Goal: Obtain resource: Obtain resource

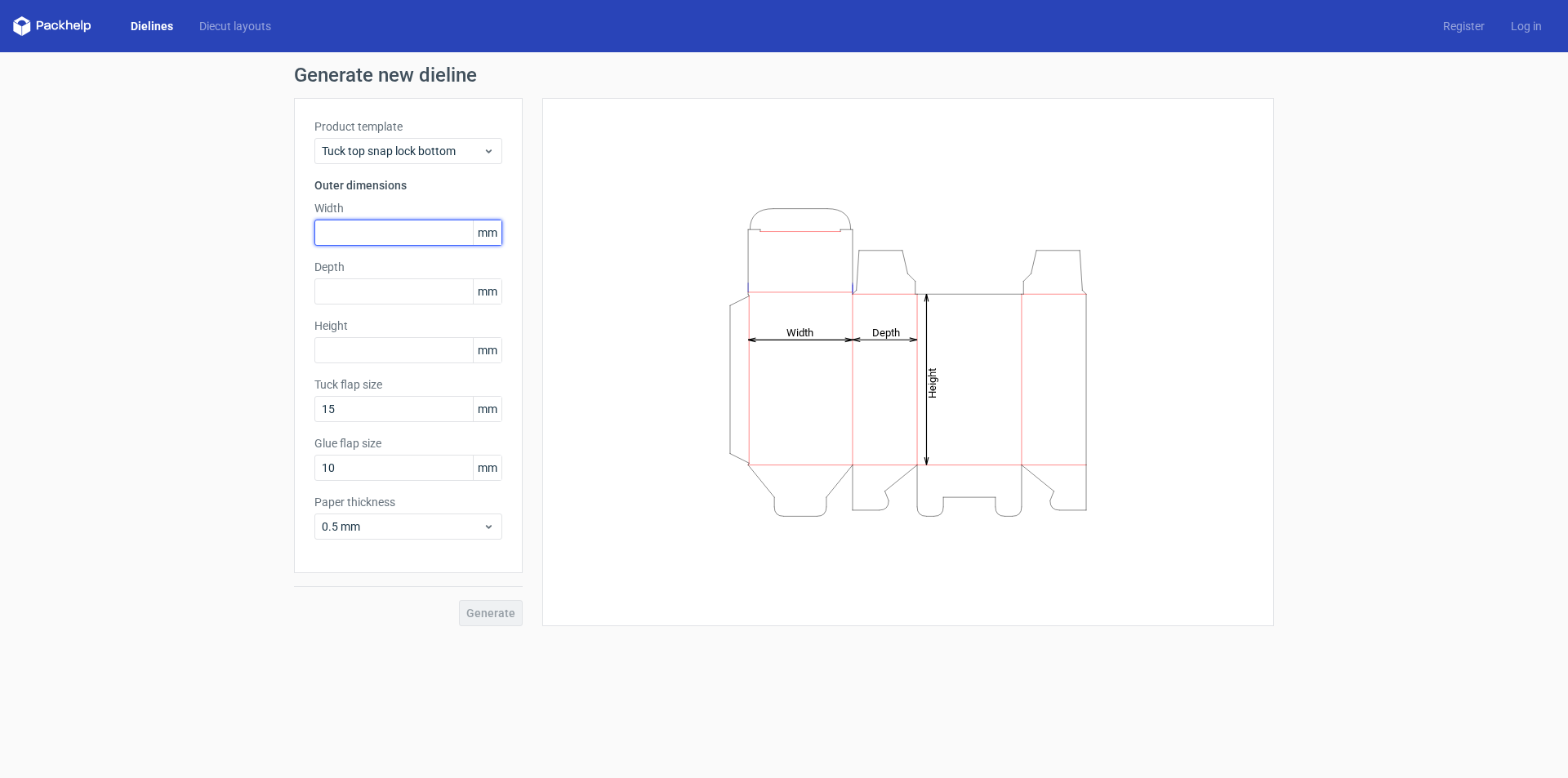
click at [358, 227] on input "text" at bounding box center [408, 232] width 188 height 26
type input "200"
type input "100"
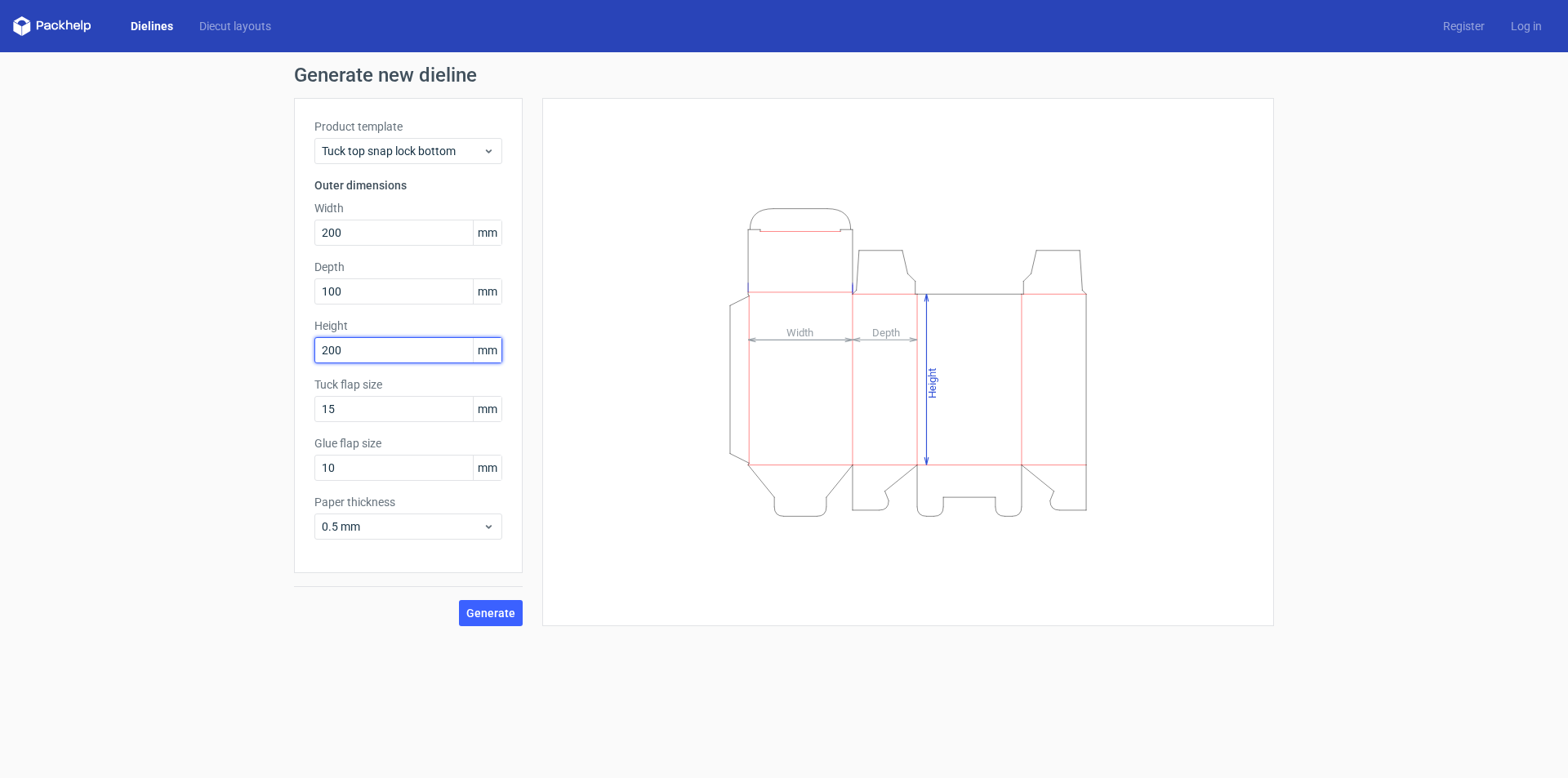
type input "200"
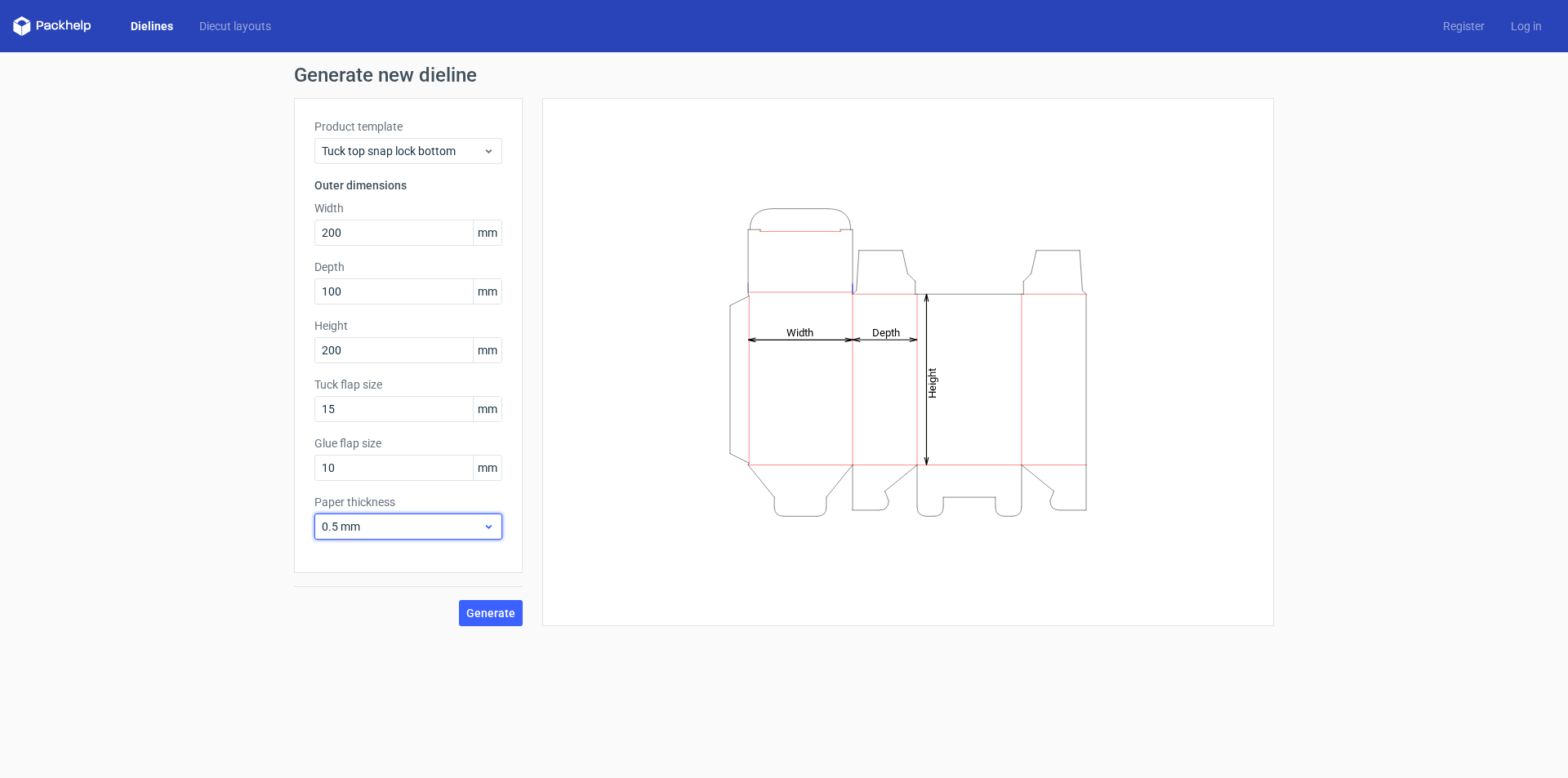
click at [390, 531] on span "0.5 mm" at bounding box center [402, 527] width 161 height 16
click at [361, 637] on div "1.5 mm" at bounding box center [408, 641] width 175 height 26
click at [485, 613] on span "Generate" at bounding box center [491, 612] width 49 height 11
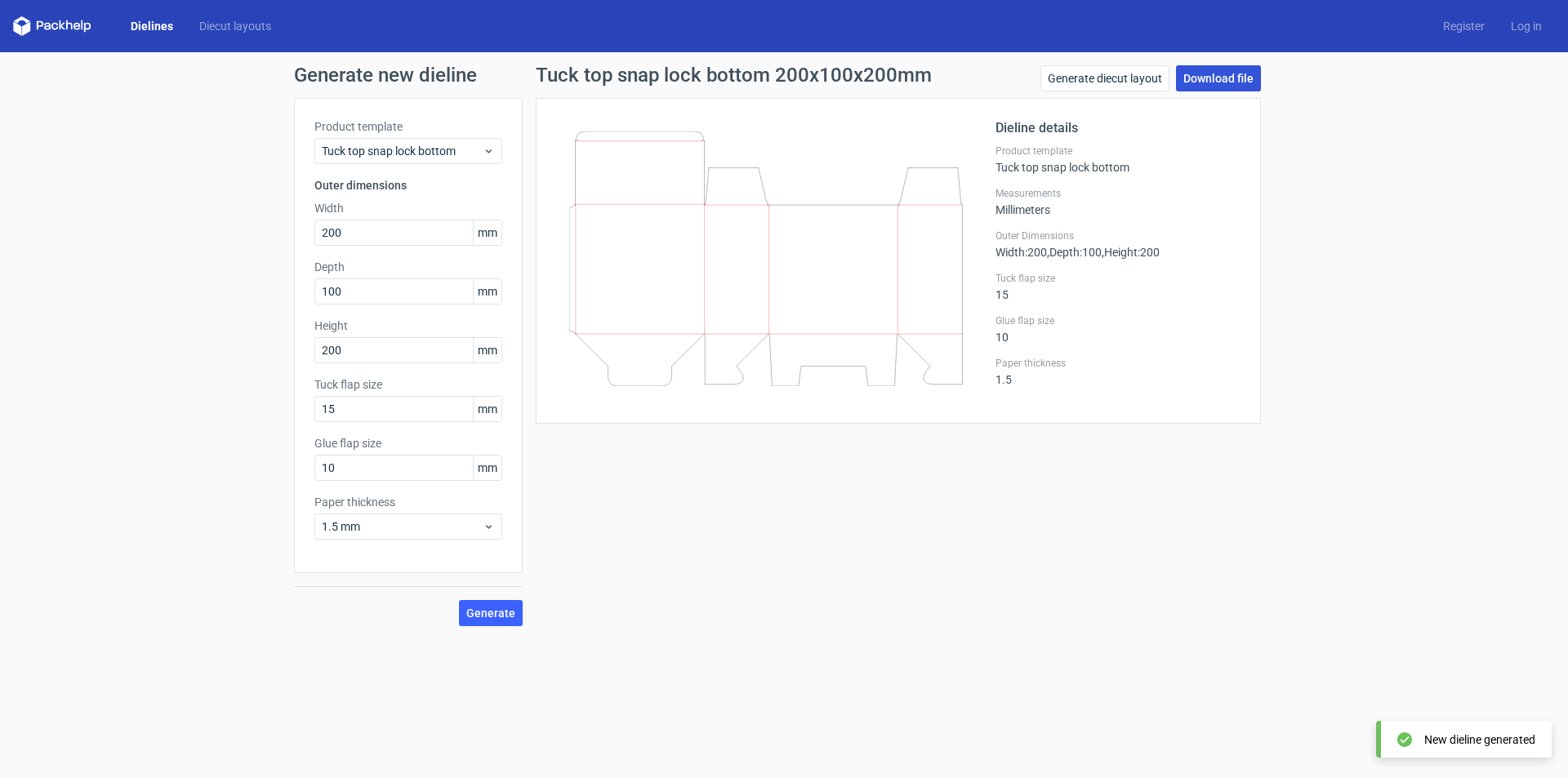
click at [1239, 75] on link "Download file" at bounding box center [1218, 79] width 85 height 26
click at [415, 154] on span "Tuck top snap lock bottom" at bounding box center [402, 151] width 161 height 16
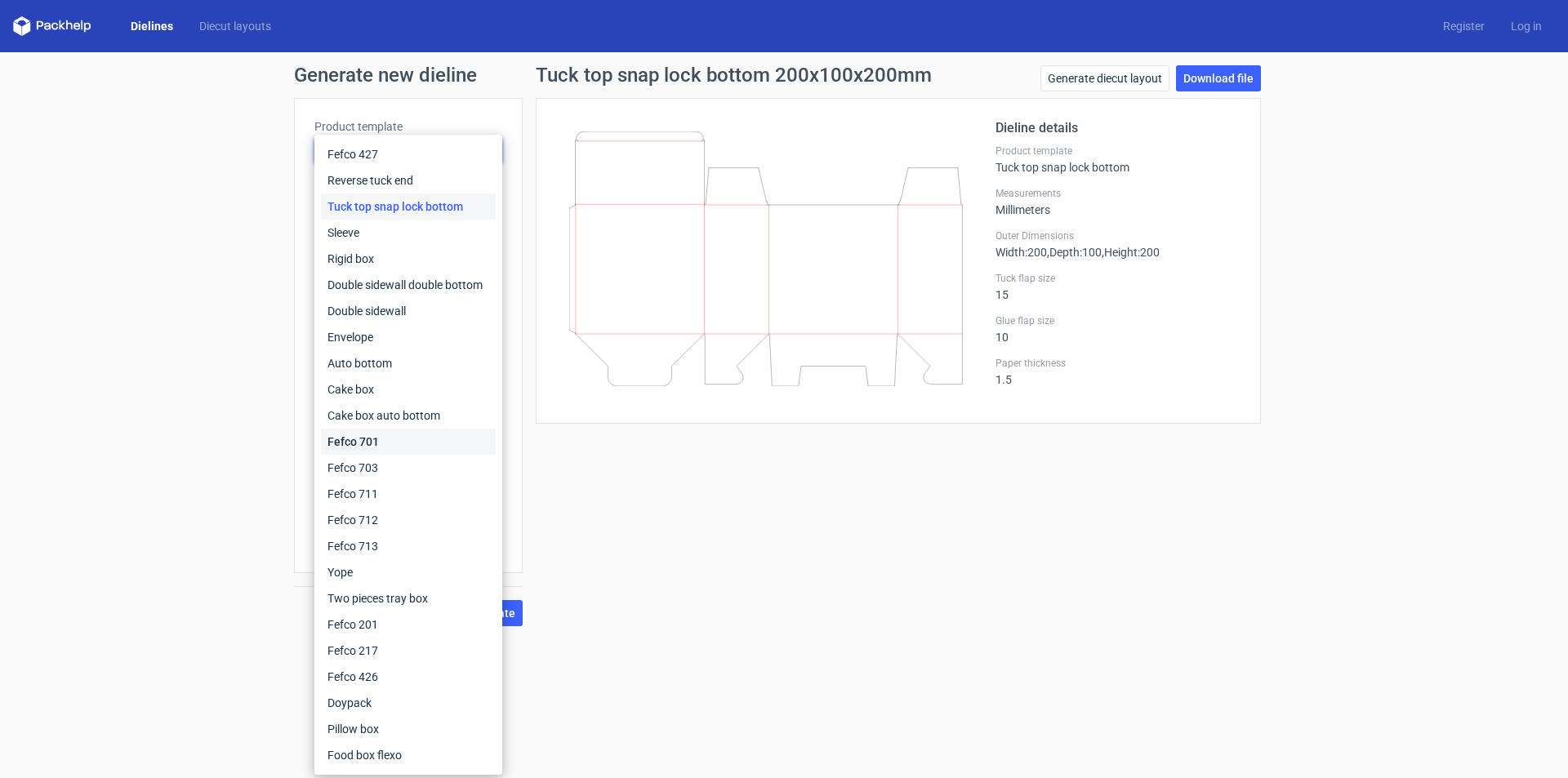
click at [372, 444] on div "Fefco 701" at bounding box center [408, 442] width 175 height 26
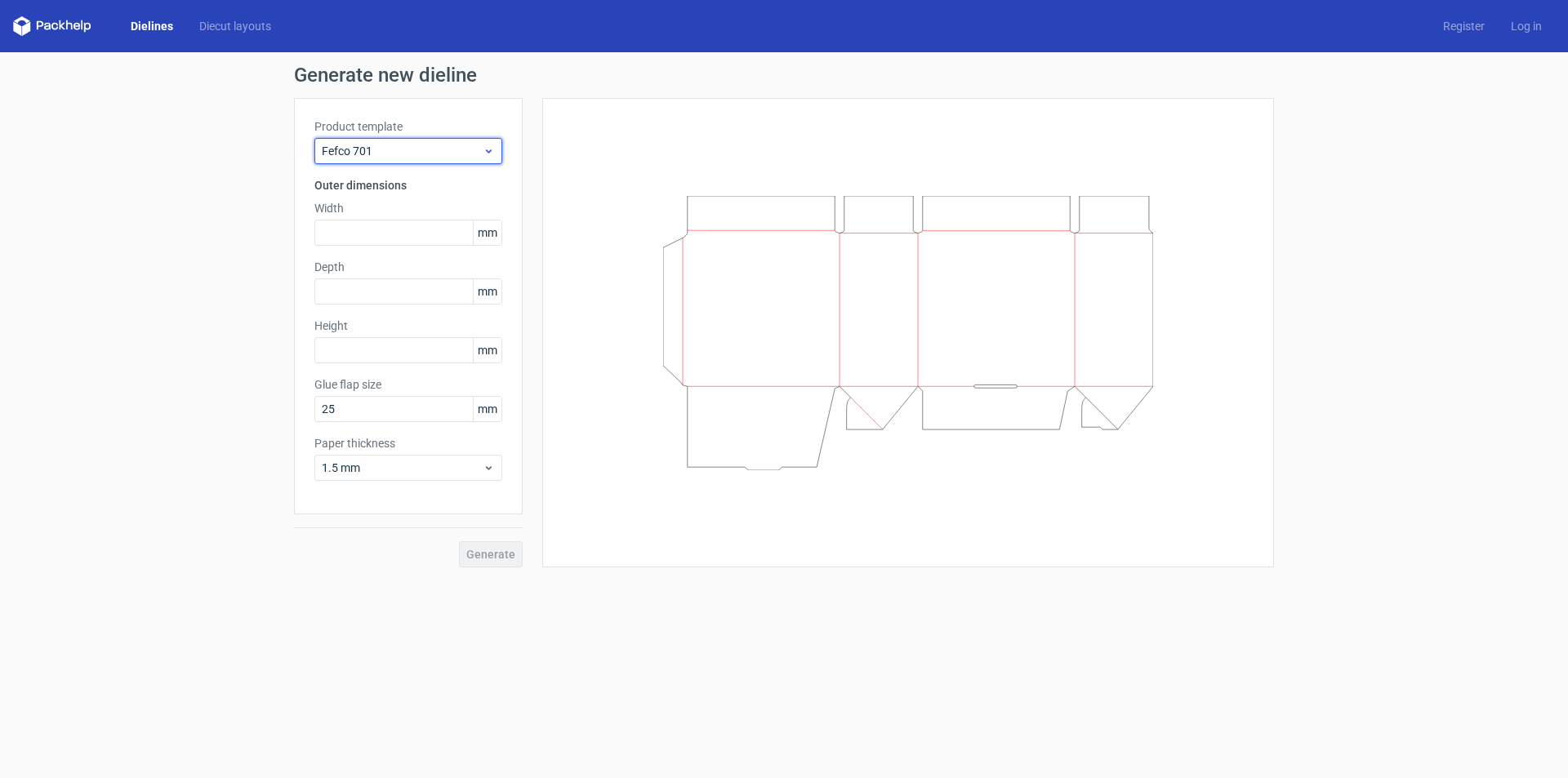
click at [425, 154] on span "Fefco 701" at bounding box center [402, 151] width 161 height 16
click at [425, 154] on span "Fefco 703" at bounding box center [402, 151] width 161 height 16
click at [425, 154] on span "Fefco 711" at bounding box center [402, 151] width 161 height 16
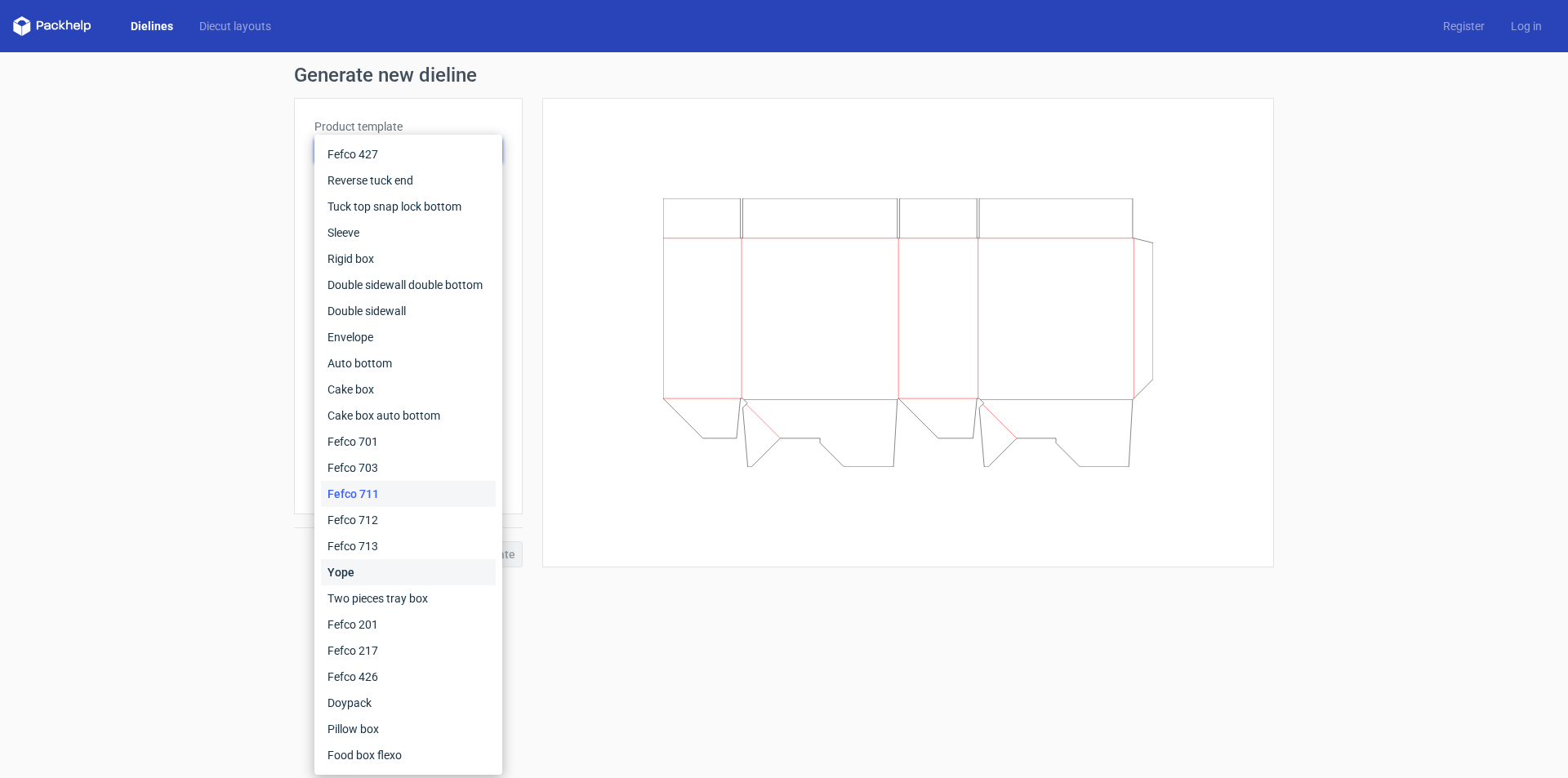
click at [351, 574] on div "Yope" at bounding box center [408, 573] width 175 height 26
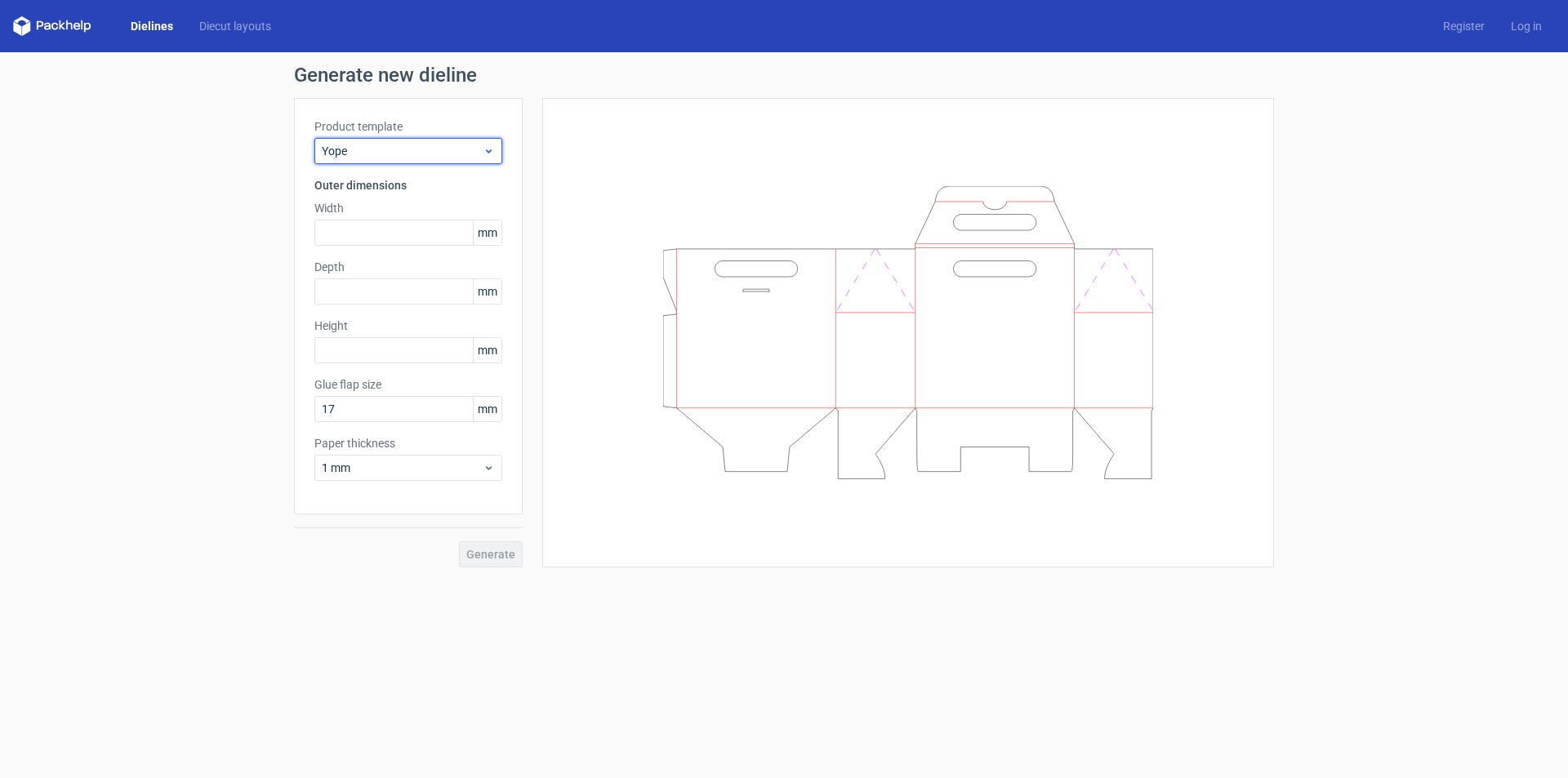
click at [372, 150] on span "Yope" at bounding box center [402, 151] width 161 height 16
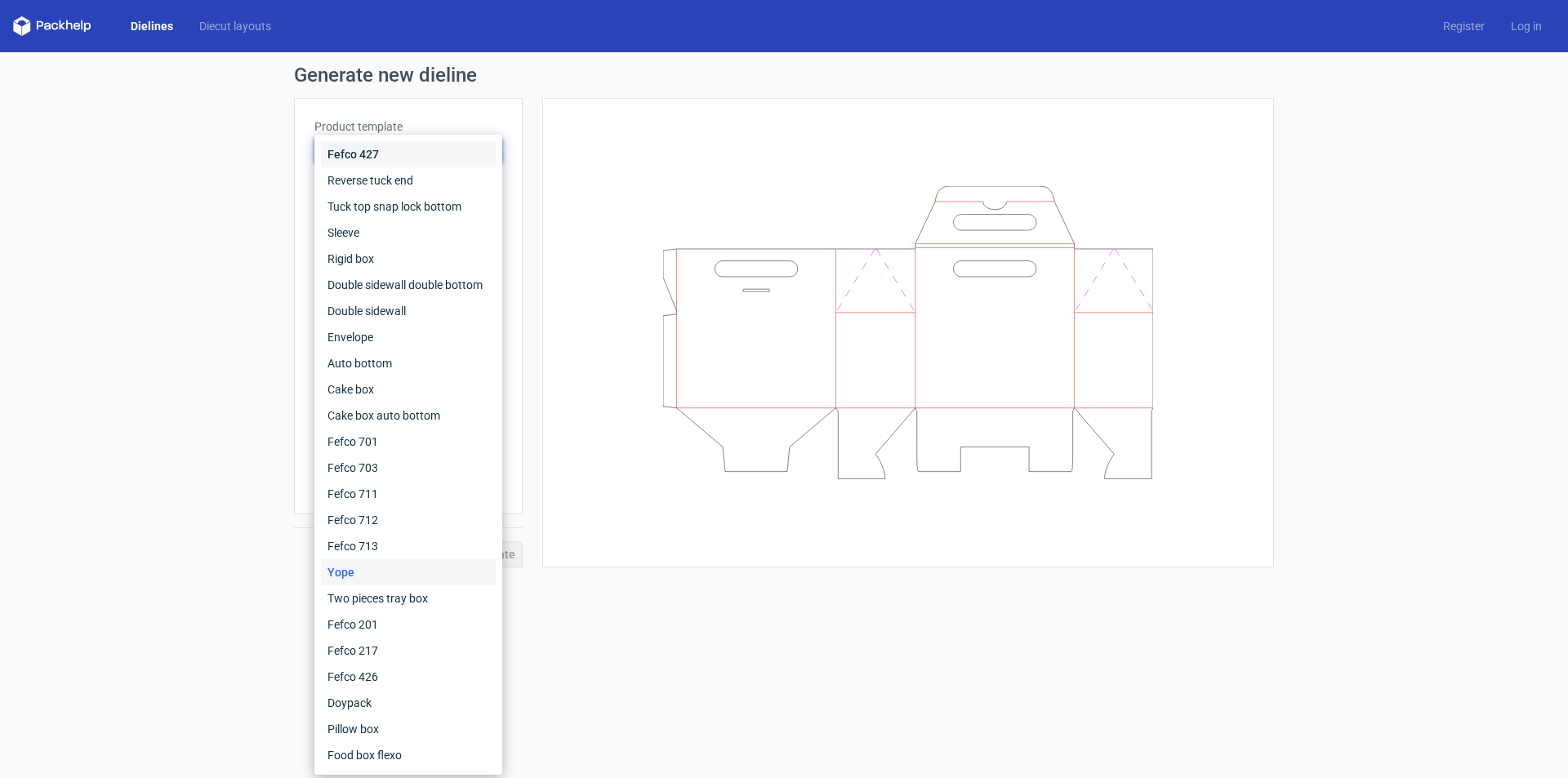
click at [368, 151] on div "Fefco 427" at bounding box center [408, 155] width 175 height 26
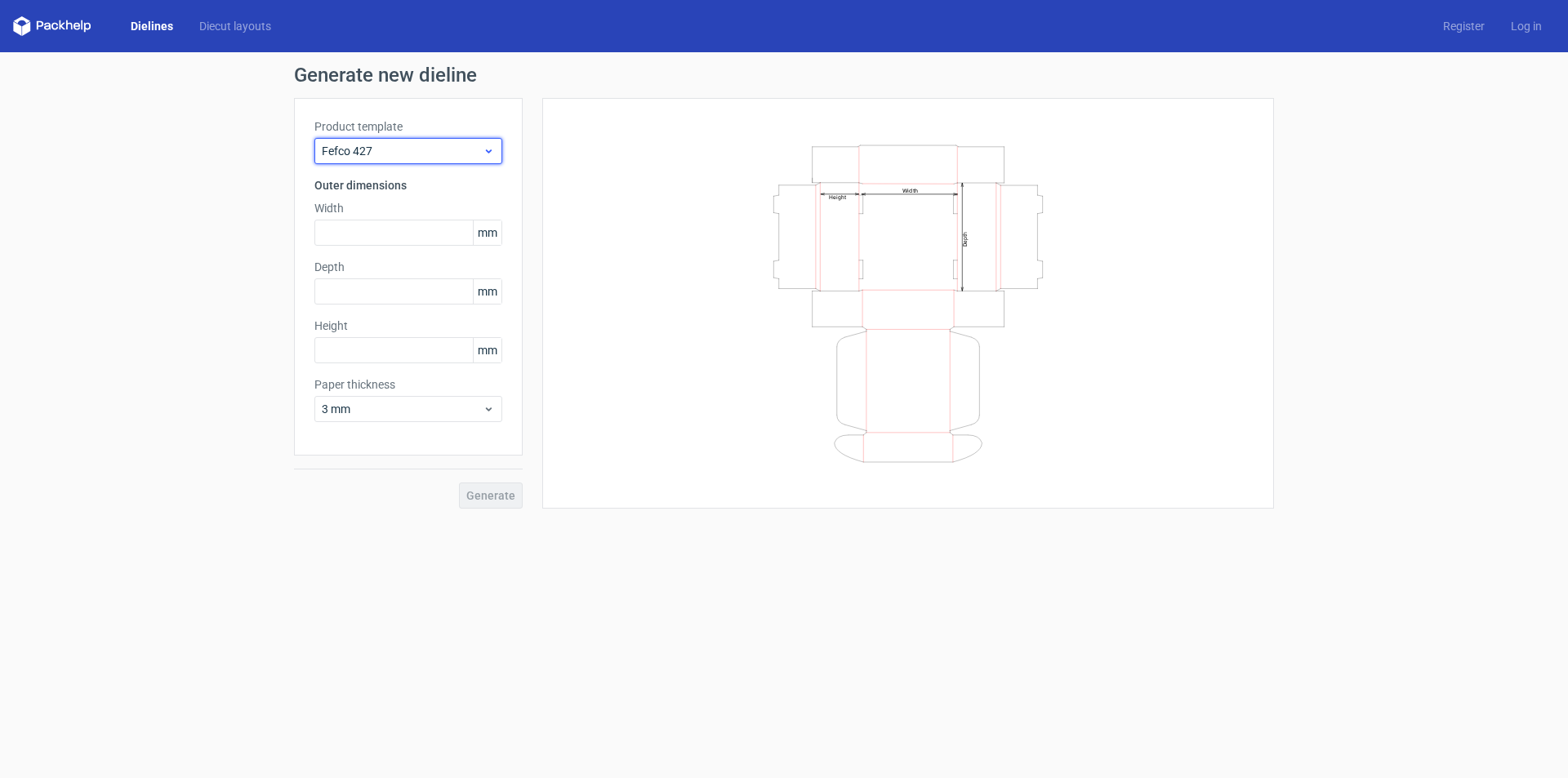
click at [382, 147] on span "Fefco 427" at bounding box center [402, 151] width 161 height 16
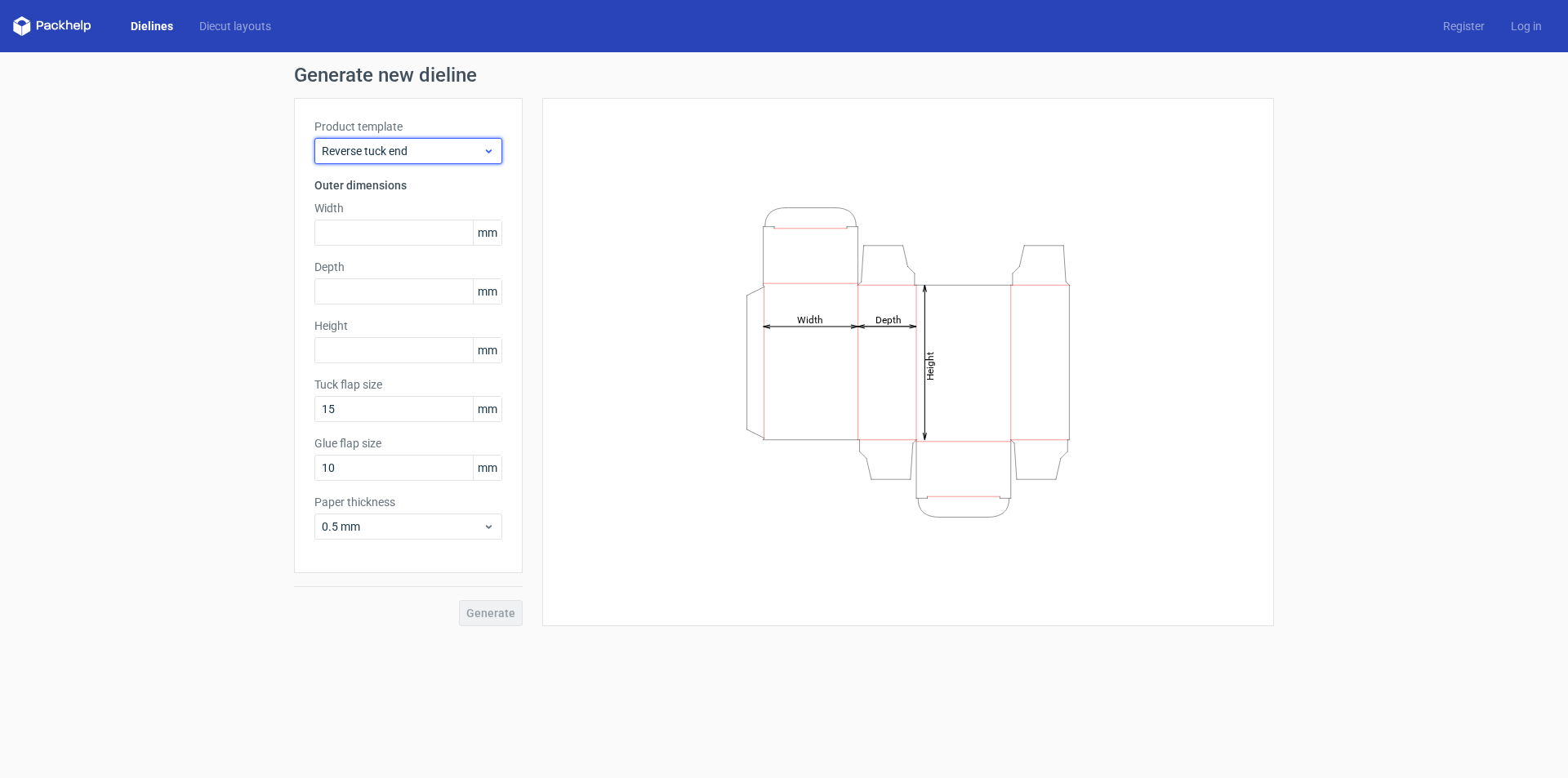
click at [382, 147] on span "Reverse tuck end" at bounding box center [402, 151] width 161 height 16
click at [382, 147] on span "Tuck top snap lock bottom" at bounding box center [402, 151] width 161 height 16
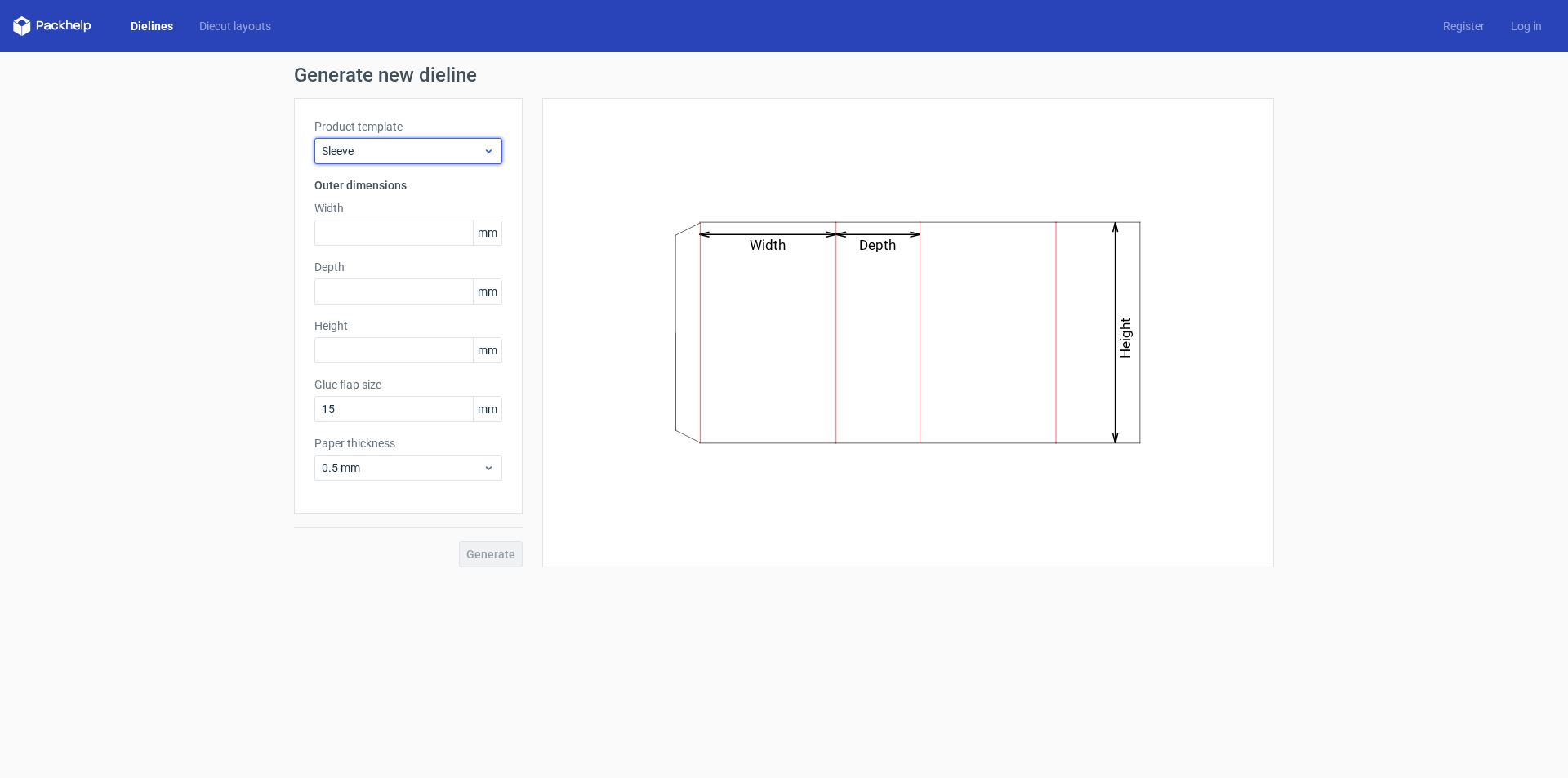
click at [382, 147] on span "Sleeve" at bounding box center [402, 151] width 161 height 16
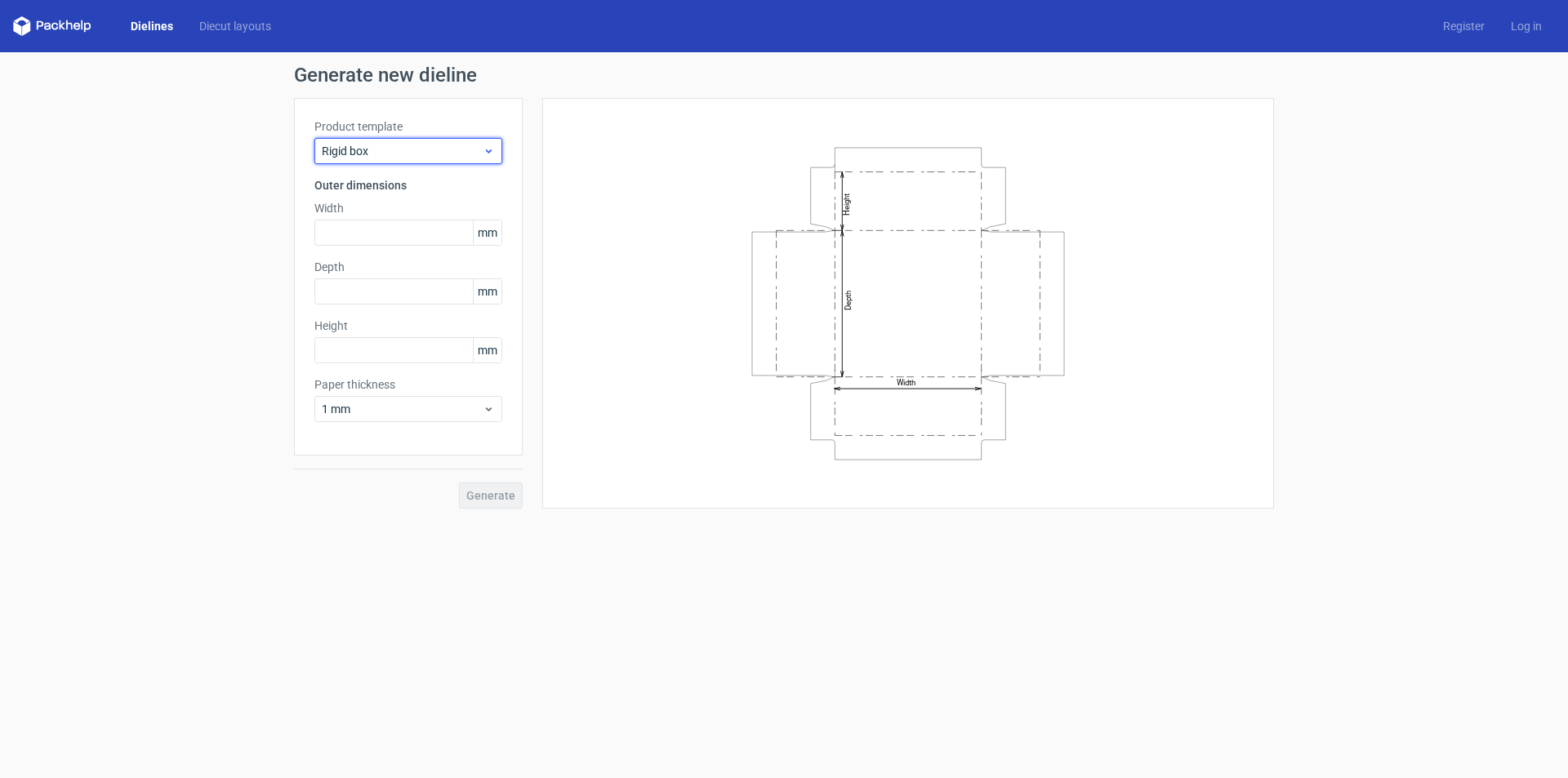
click at [382, 147] on span "Rigid box" at bounding box center [402, 151] width 161 height 16
click at [382, 147] on span "Double sidewall double bottom" at bounding box center [402, 151] width 161 height 16
click at [382, 147] on span "Double sidewall" at bounding box center [402, 151] width 161 height 16
type input "20"
click at [382, 147] on span "Envelope" at bounding box center [402, 151] width 161 height 16
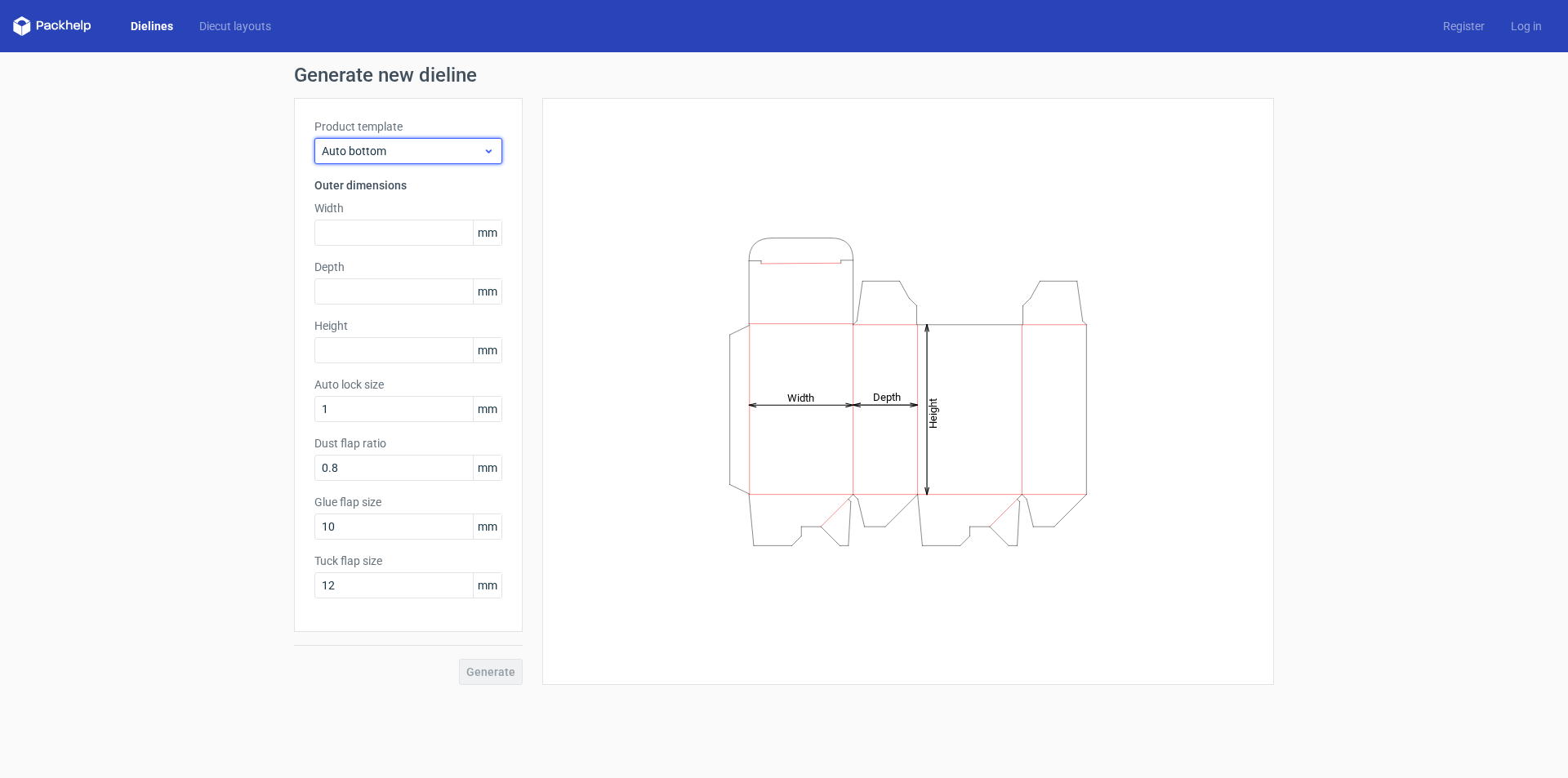
click at [382, 147] on span "Auto bottom" at bounding box center [402, 151] width 161 height 16
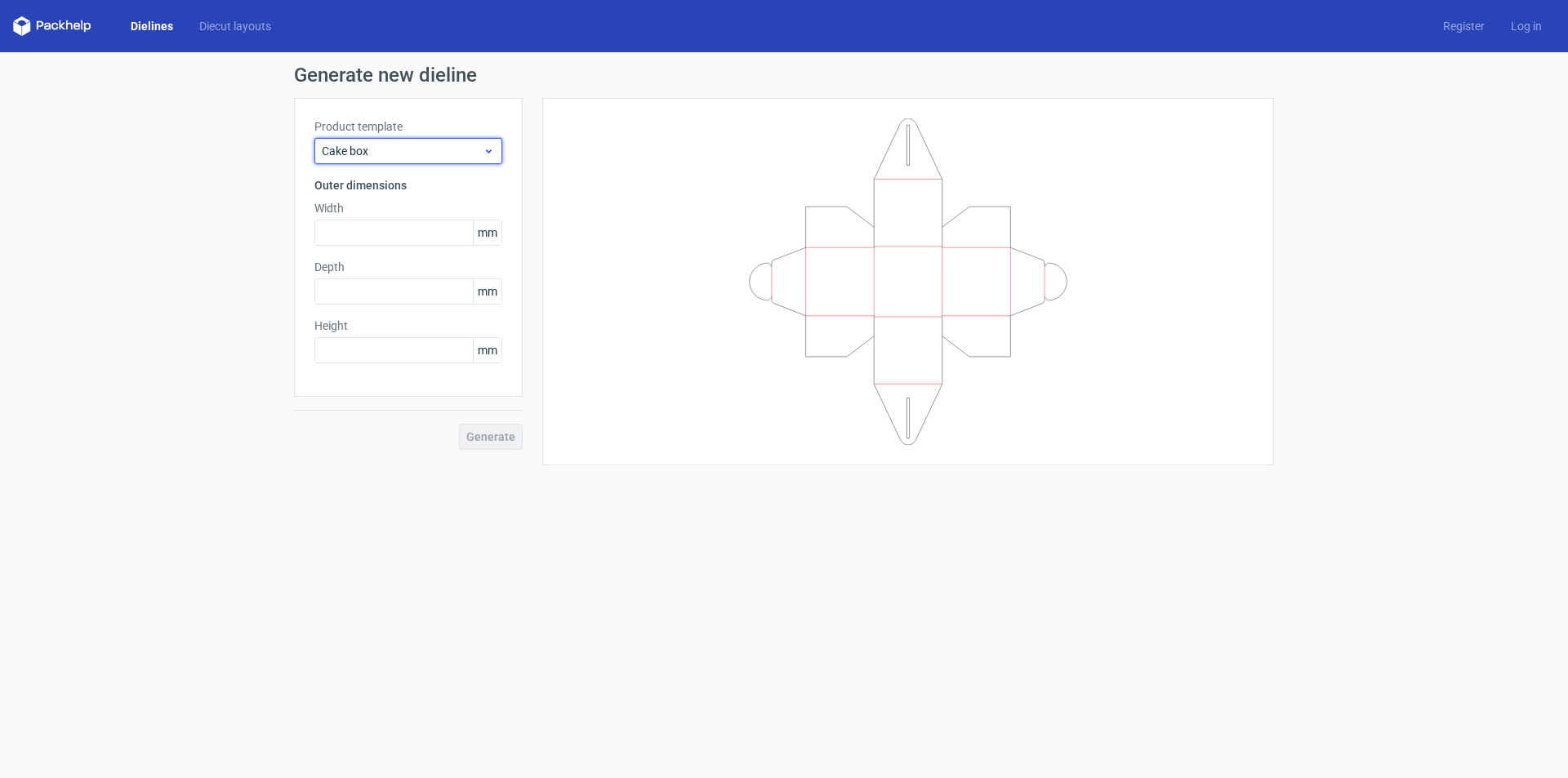
click at [382, 147] on span "Cake box" at bounding box center [402, 151] width 161 height 16
click at [382, 147] on span "Cake box auto bottom" at bounding box center [402, 151] width 161 height 16
click at [382, 147] on span "Two pieces tray box" at bounding box center [402, 151] width 161 height 16
click at [382, 147] on span "Fefco 201" at bounding box center [402, 151] width 161 height 16
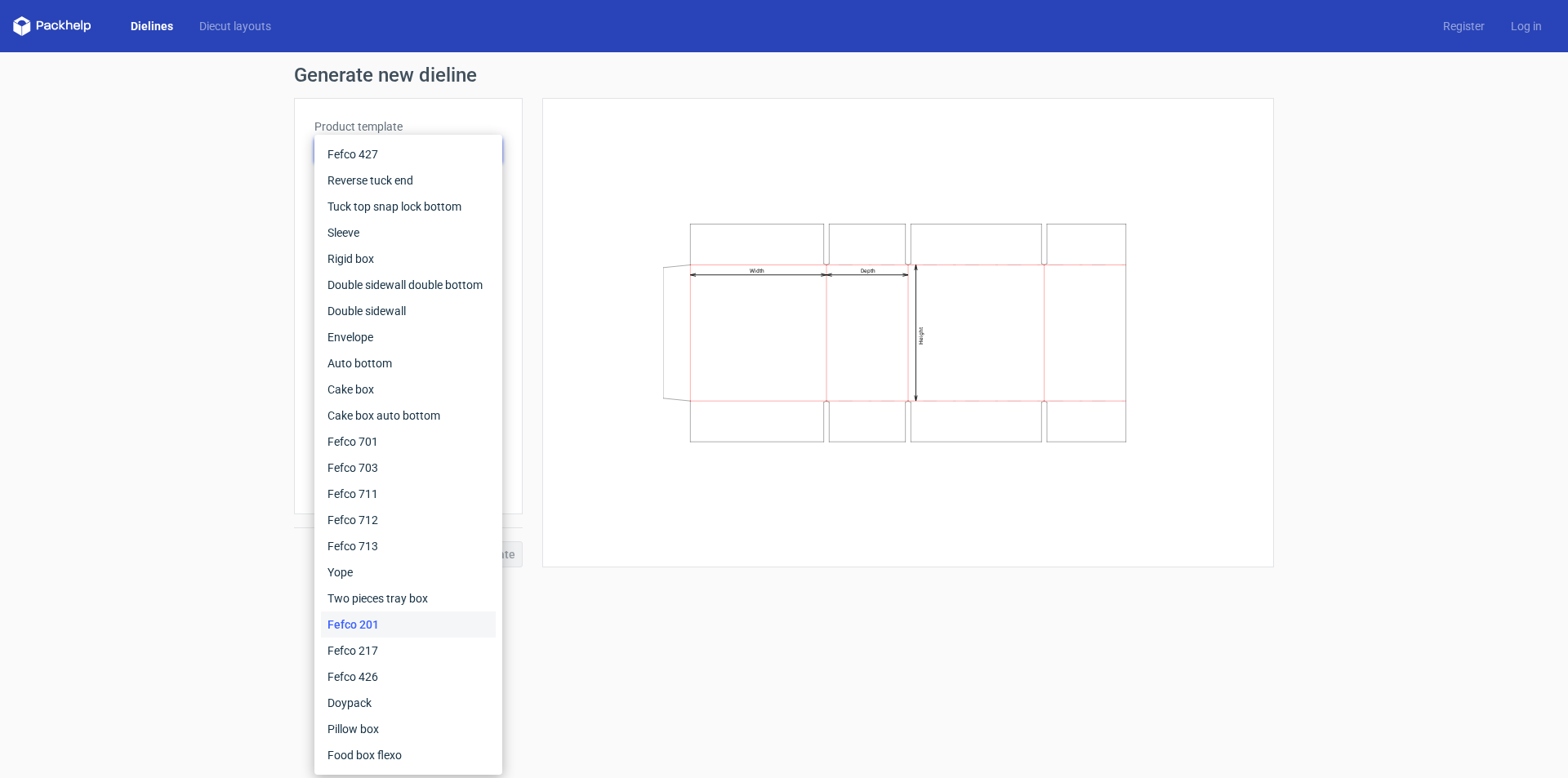
click at [371, 627] on div "Fefco 201" at bounding box center [408, 624] width 175 height 26
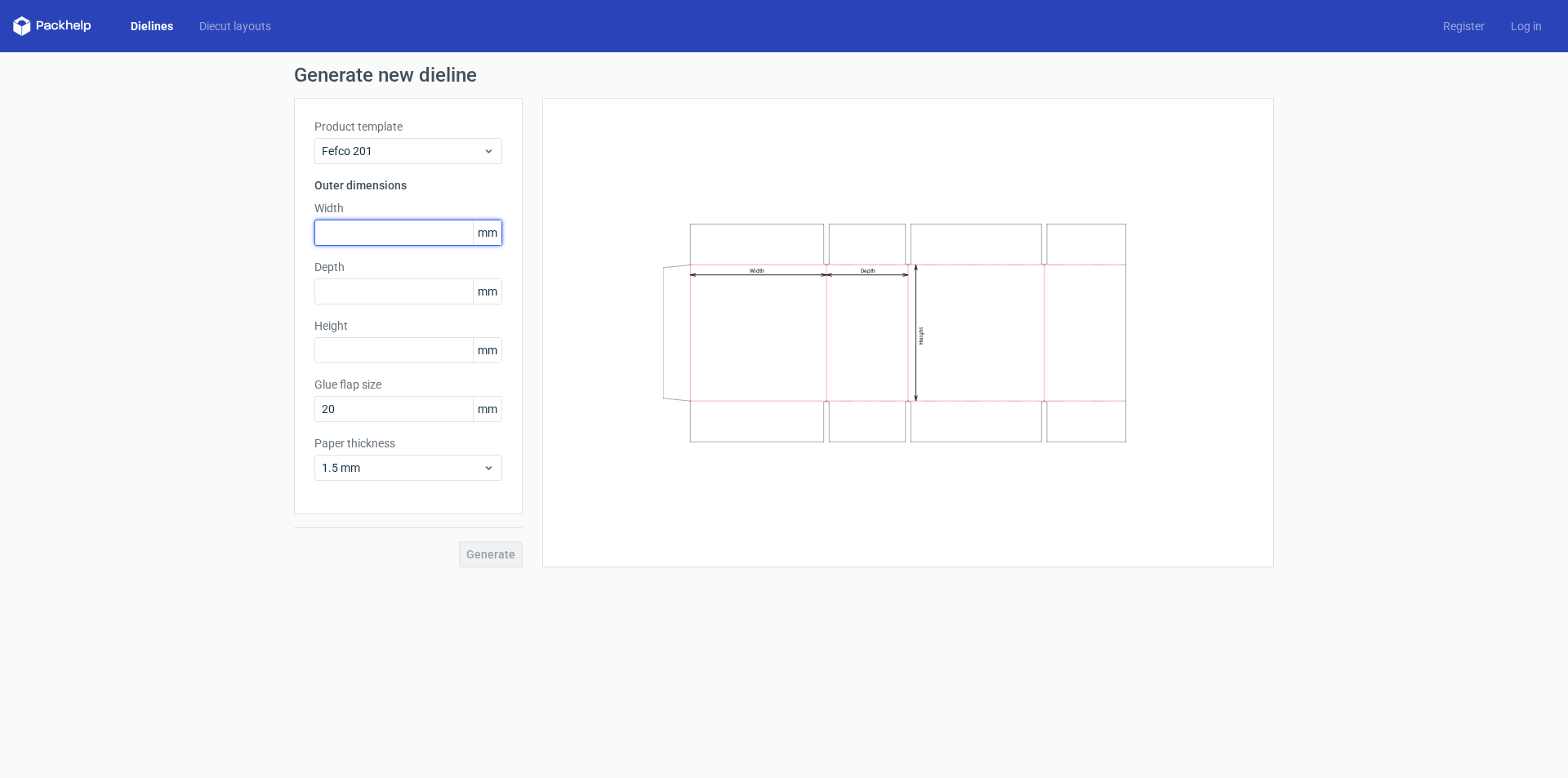
click at [356, 223] on input "text" at bounding box center [408, 232] width 188 height 26
type input "600"
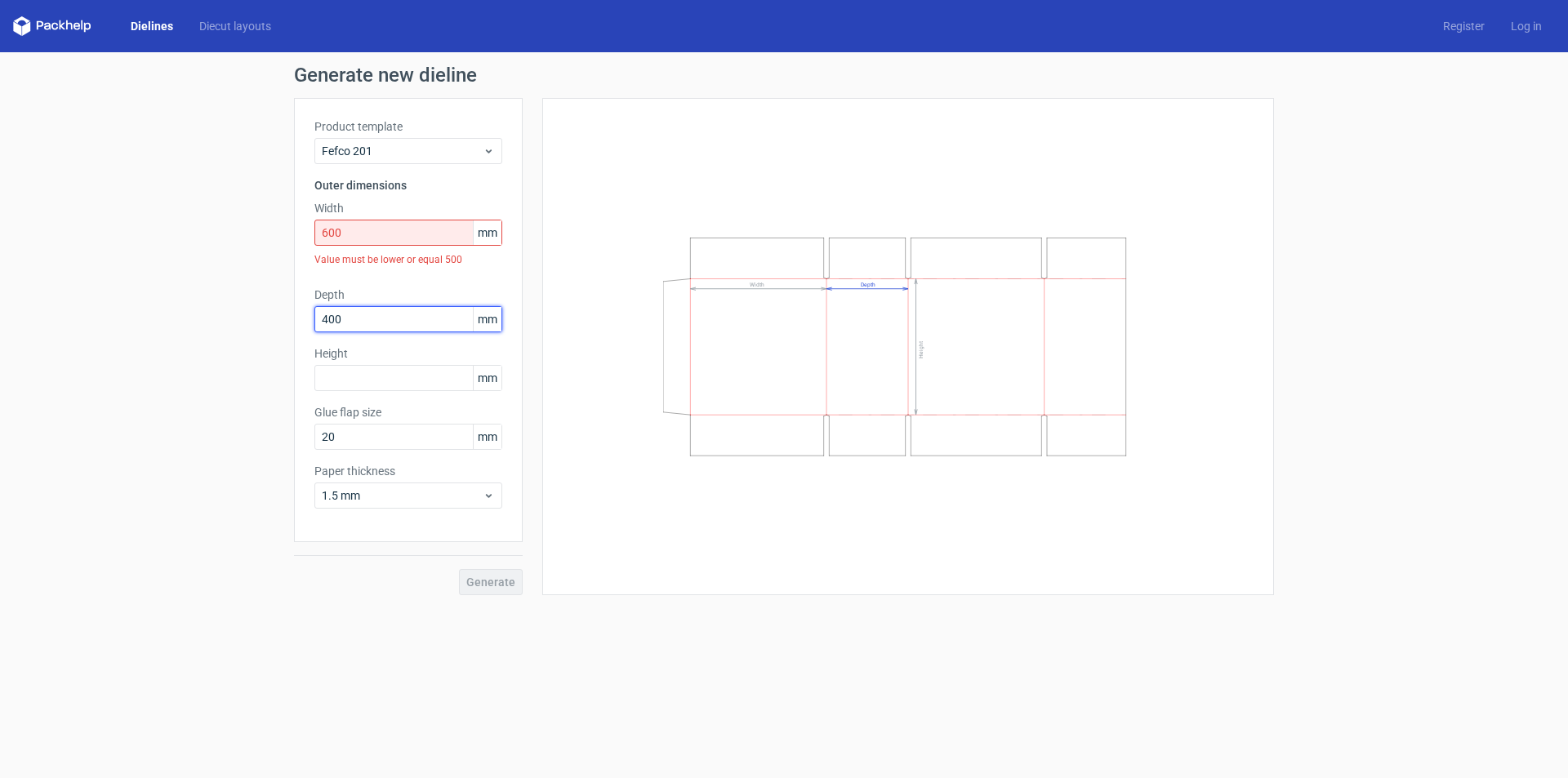
type input "400"
click at [361, 232] on input "600" at bounding box center [408, 232] width 188 height 26
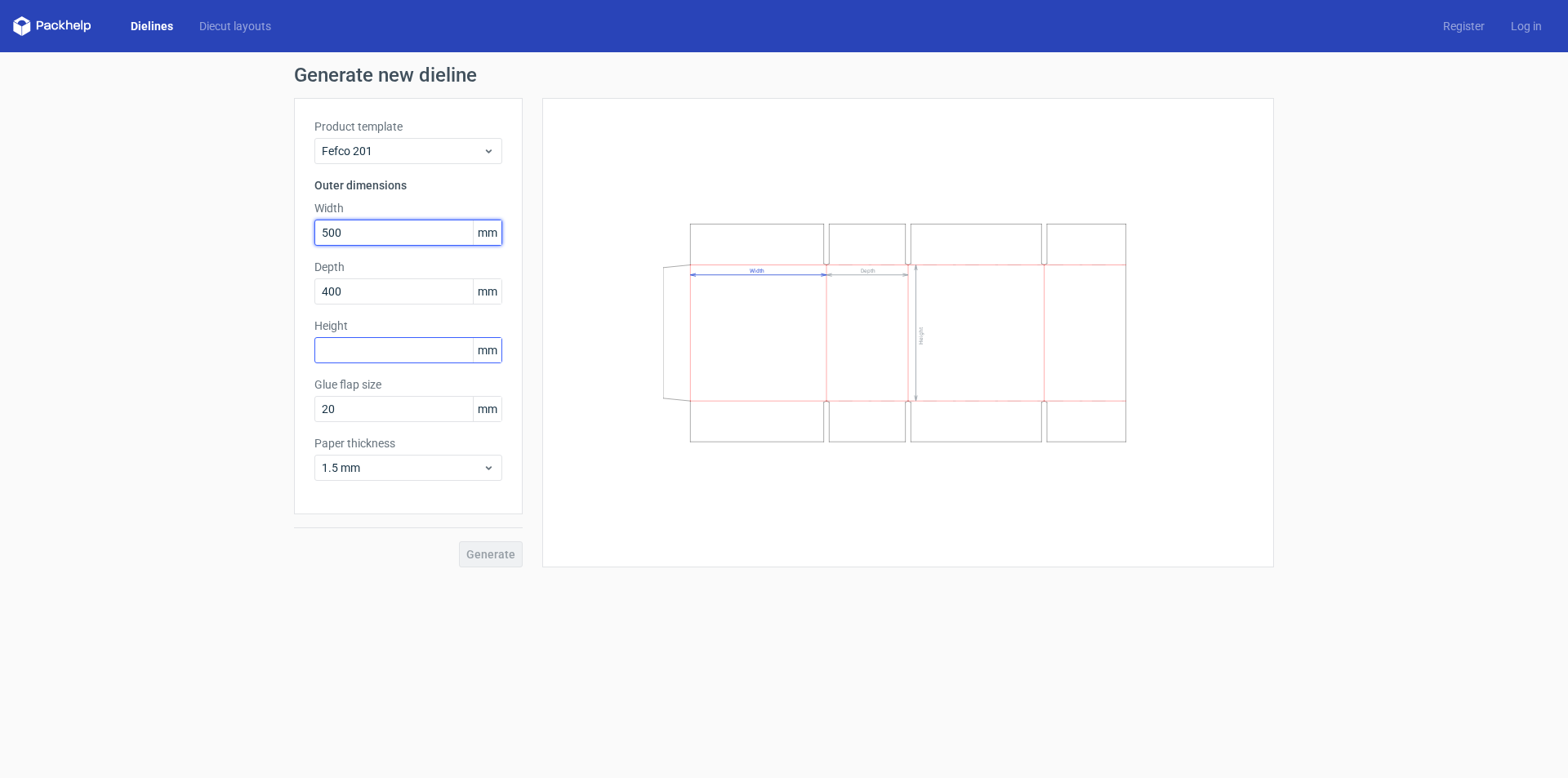
type input "500"
click at [416, 348] on input "text" at bounding box center [408, 350] width 188 height 26
type input "500"
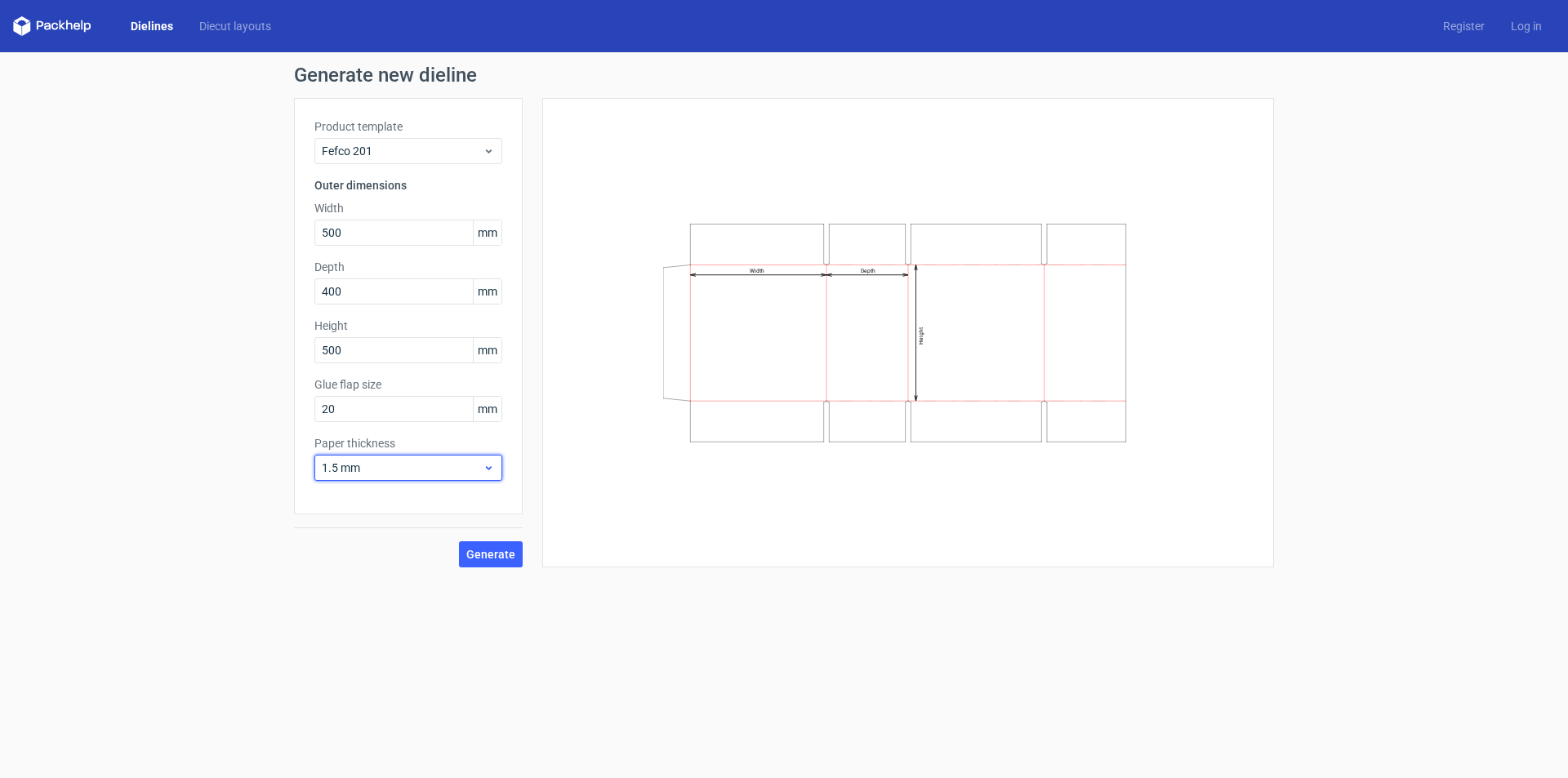
click at [376, 469] on span "1.5 mm" at bounding box center [402, 468] width 161 height 16
click at [368, 606] on div "3 mm" at bounding box center [408, 608] width 175 height 26
drag, startPoint x: 357, startPoint y: 406, endPoint x: 250, endPoint y: 402, distance: 107.1
click at [250, 402] on div "Generate new dieline Product template Fefco 201 Outer dimensions Width 500 mm D…" at bounding box center [784, 316] width 1568 height 529
type input "50"
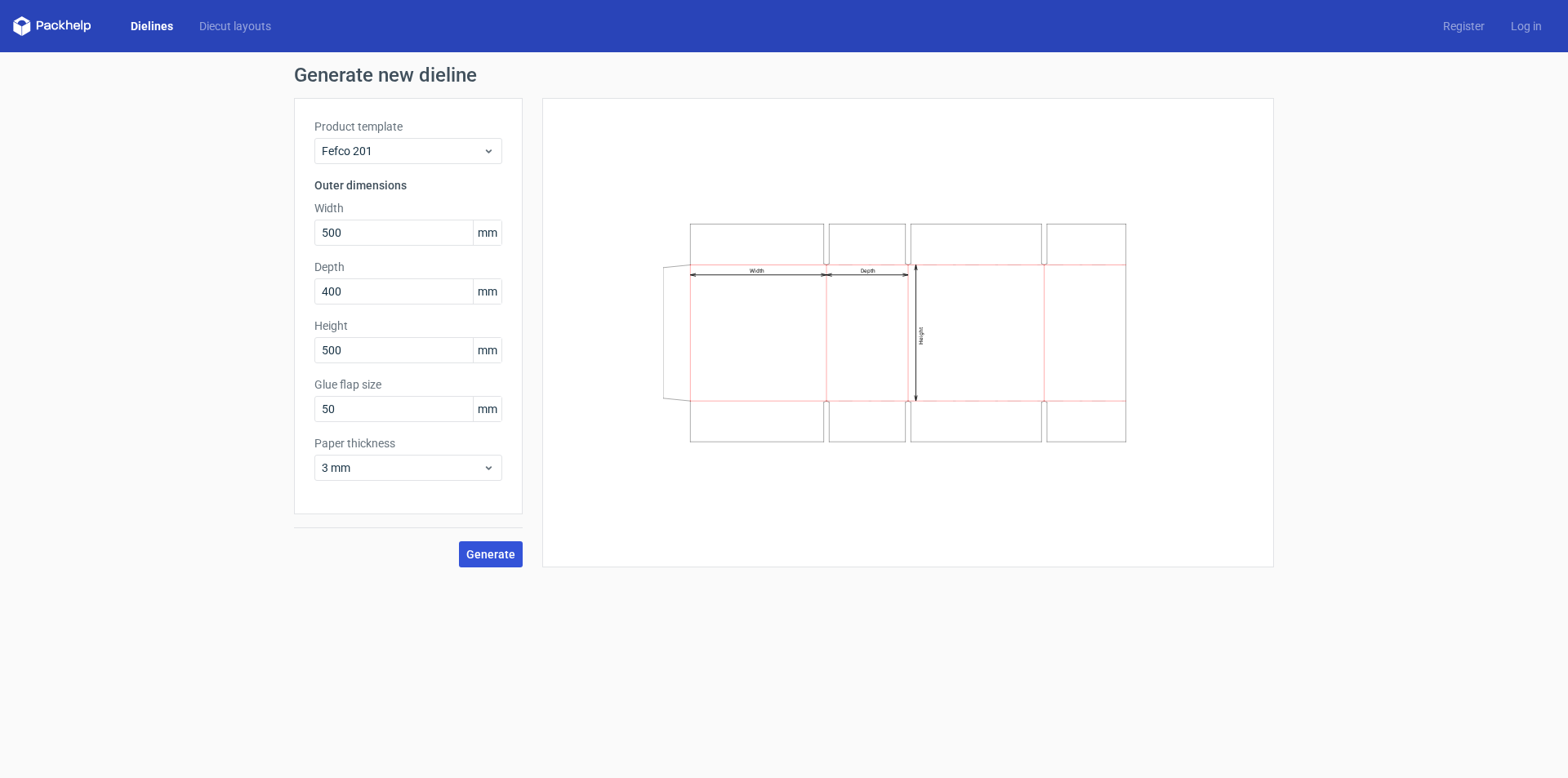
click at [499, 558] on span "Generate" at bounding box center [491, 554] width 49 height 11
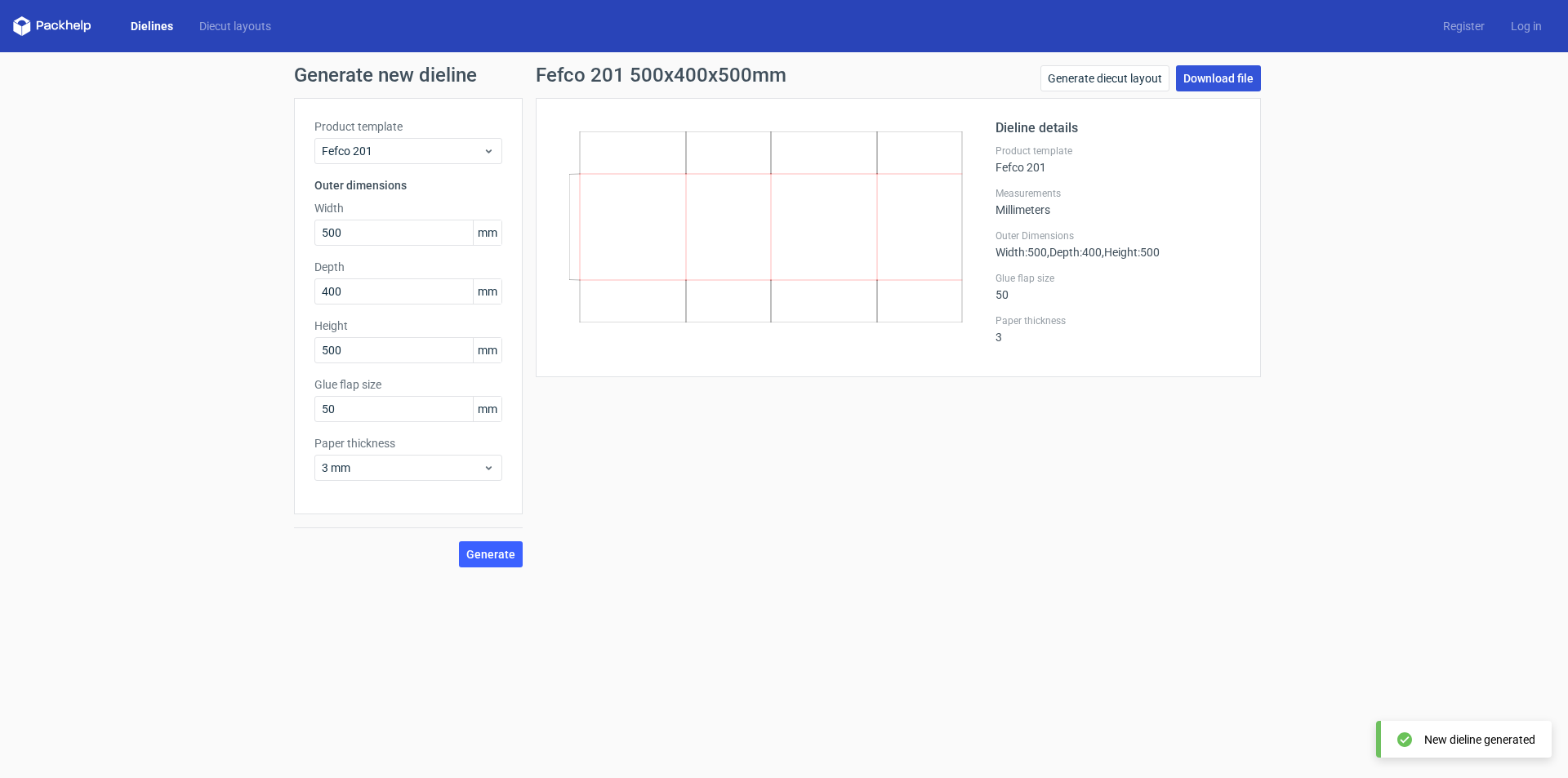
click at [1232, 73] on link "Download file" at bounding box center [1218, 79] width 85 height 26
click at [1391, 164] on div "Generate new dieline Product template Fefco 201 Outer dimensions Width 500 mm D…" at bounding box center [784, 316] width 1568 height 529
click at [361, 146] on span "Fefco 201" at bounding box center [402, 151] width 161 height 16
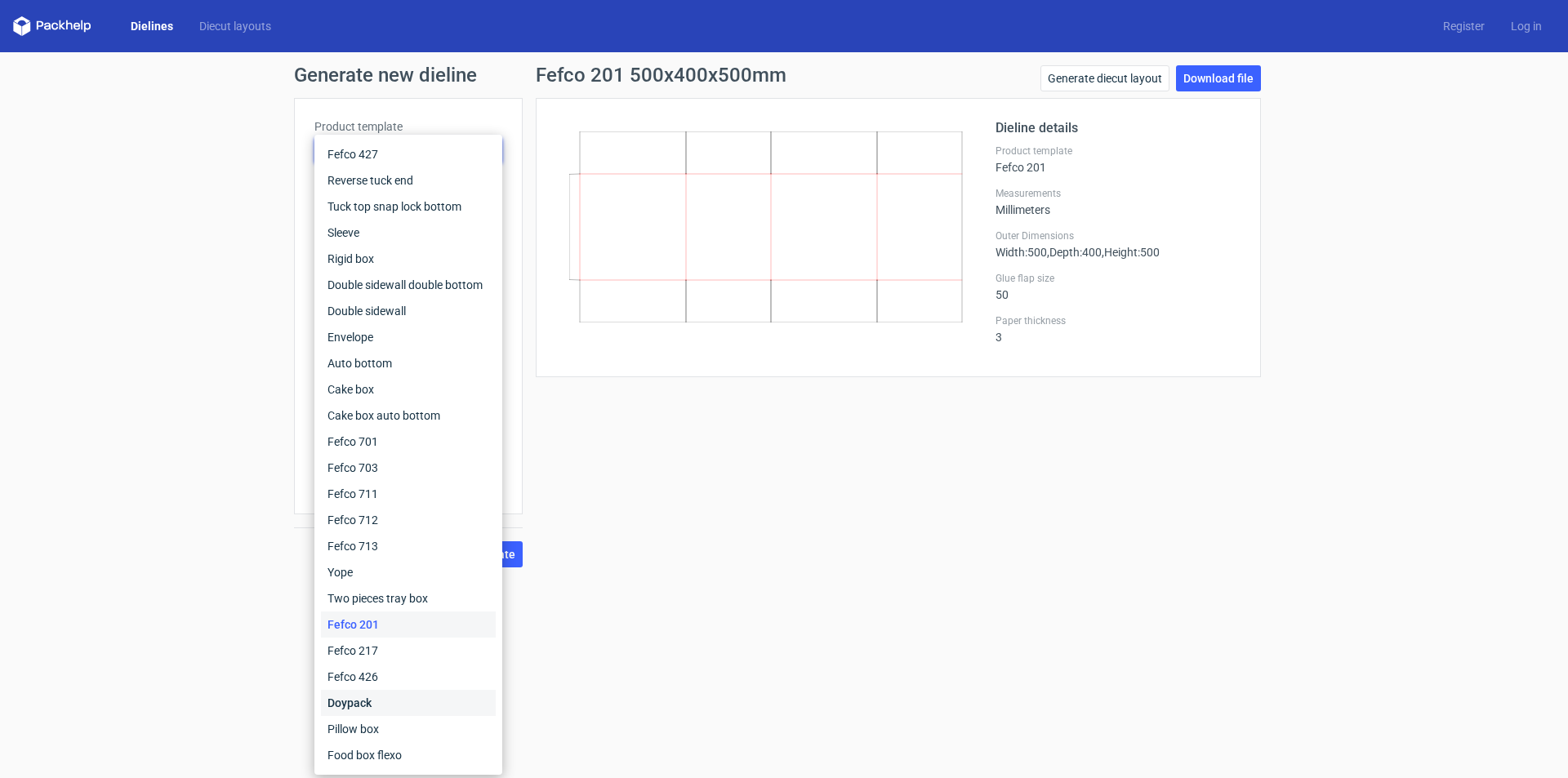
click at [380, 704] on div "Doypack" at bounding box center [408, 703] width 175 height 26
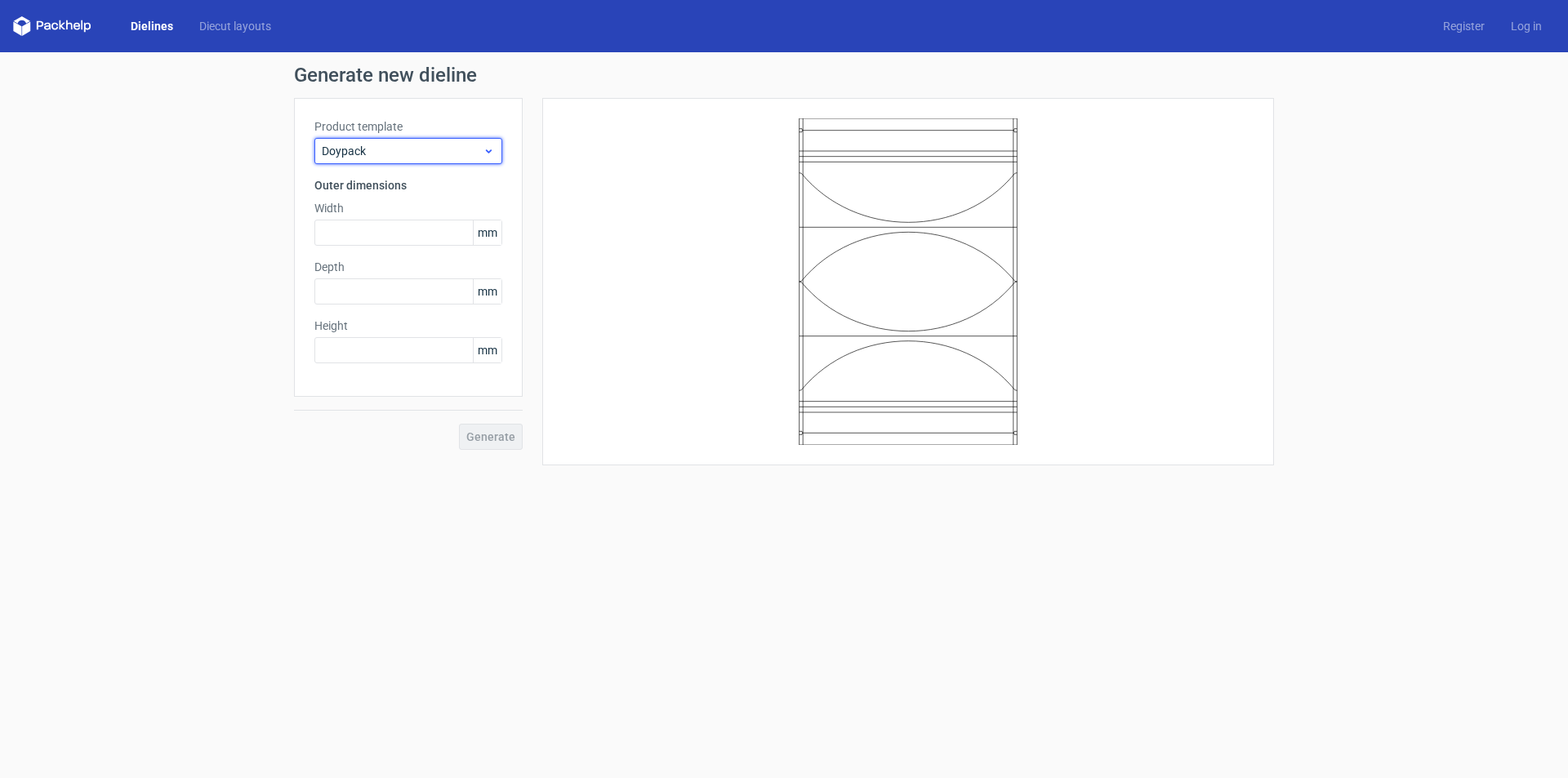
click at [398, 141] on div "Doypack" at bounding box center [408, 151] width 188 height 26
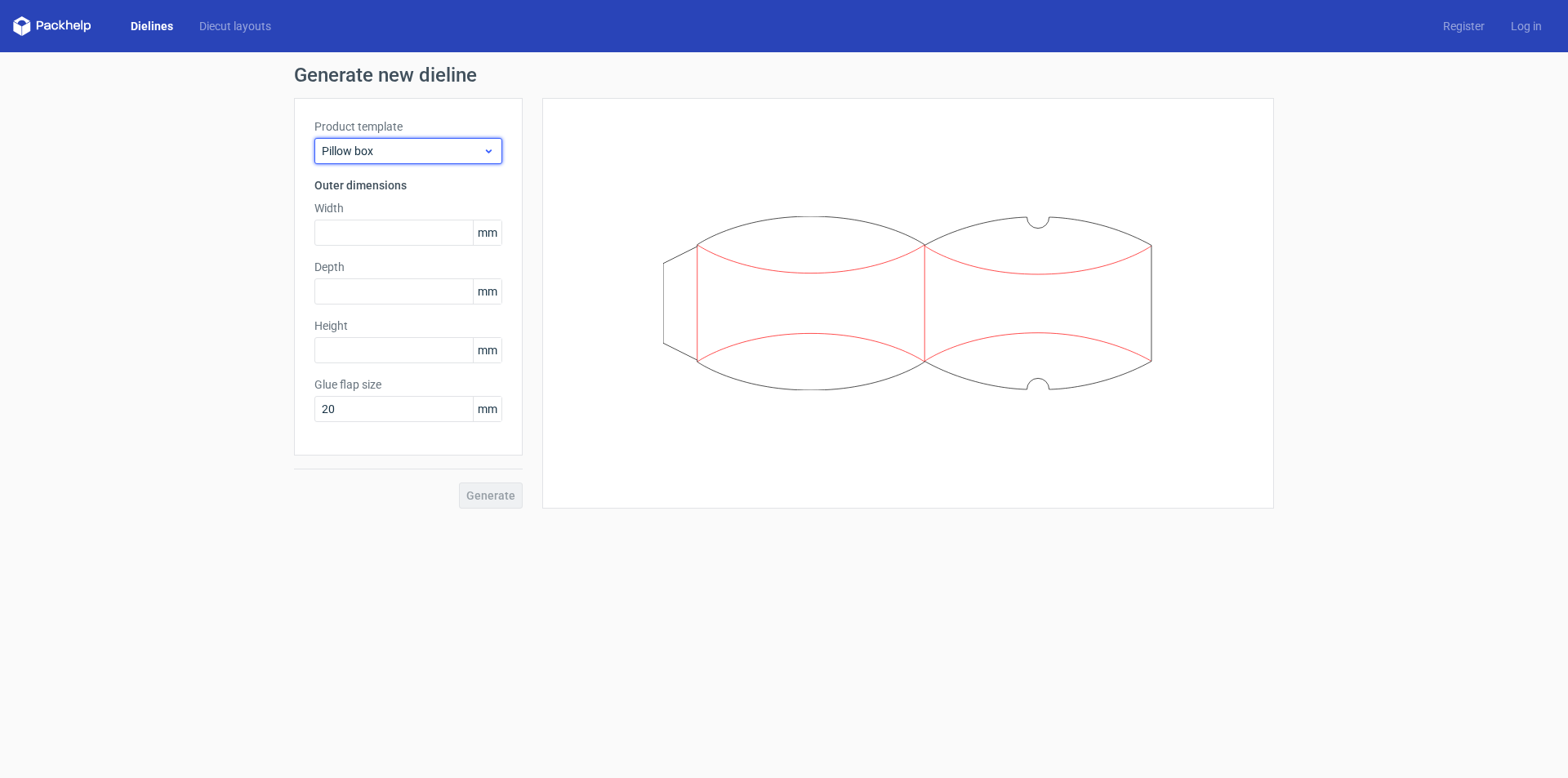
click at [403, 145] on span "Pillow box" at bounding box center [402, 151] width 161 height 16
click at [144, 24] on link "Dielines" at bounding box center [152, 26] width 69 height 16
